Goal: Information Seeking & Learning: Learn about a topic

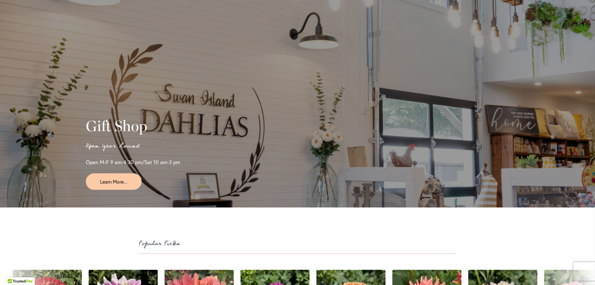
scroll to position [1469, 0]
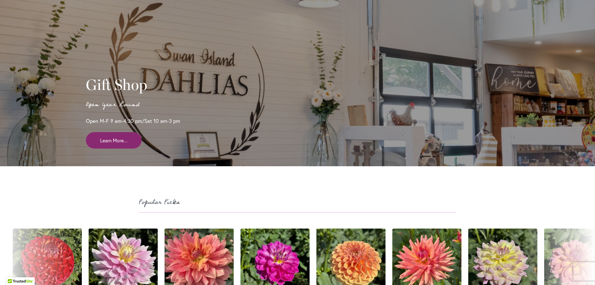
click at [113, 144] on span "Learn More..." at bounding box center [113, 140] width 27 height 7
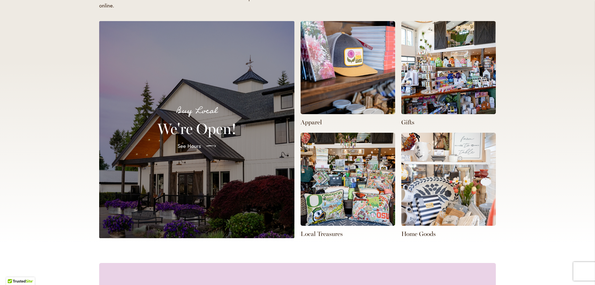
scroll to position [155, 0]
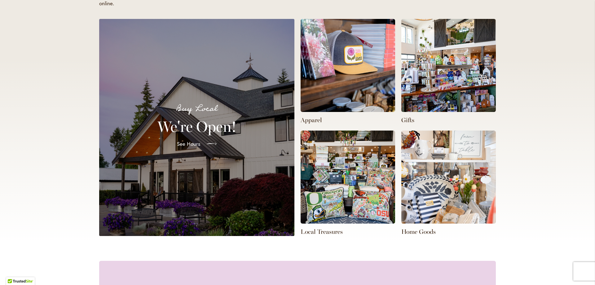
click at [186, 144] on span "See Hours" at bounding box center [189, 143] width 24 height 7
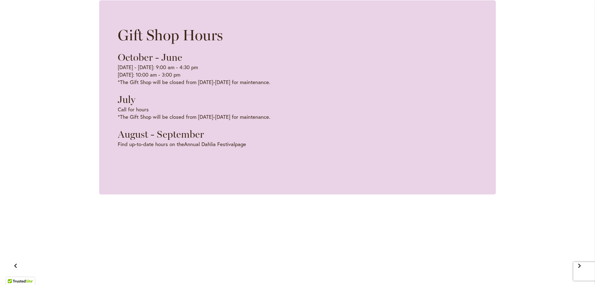
scroll to position [0, 394]
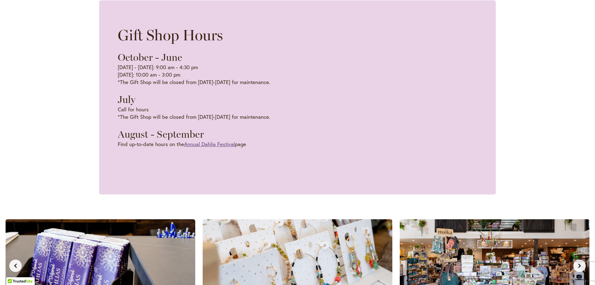
click at [219, 145] on link "Annual Dahlia Festival" at bounding box center [209, 143] width 51 height 7
